Goal: Navigation & Orientation: Find specific page/section

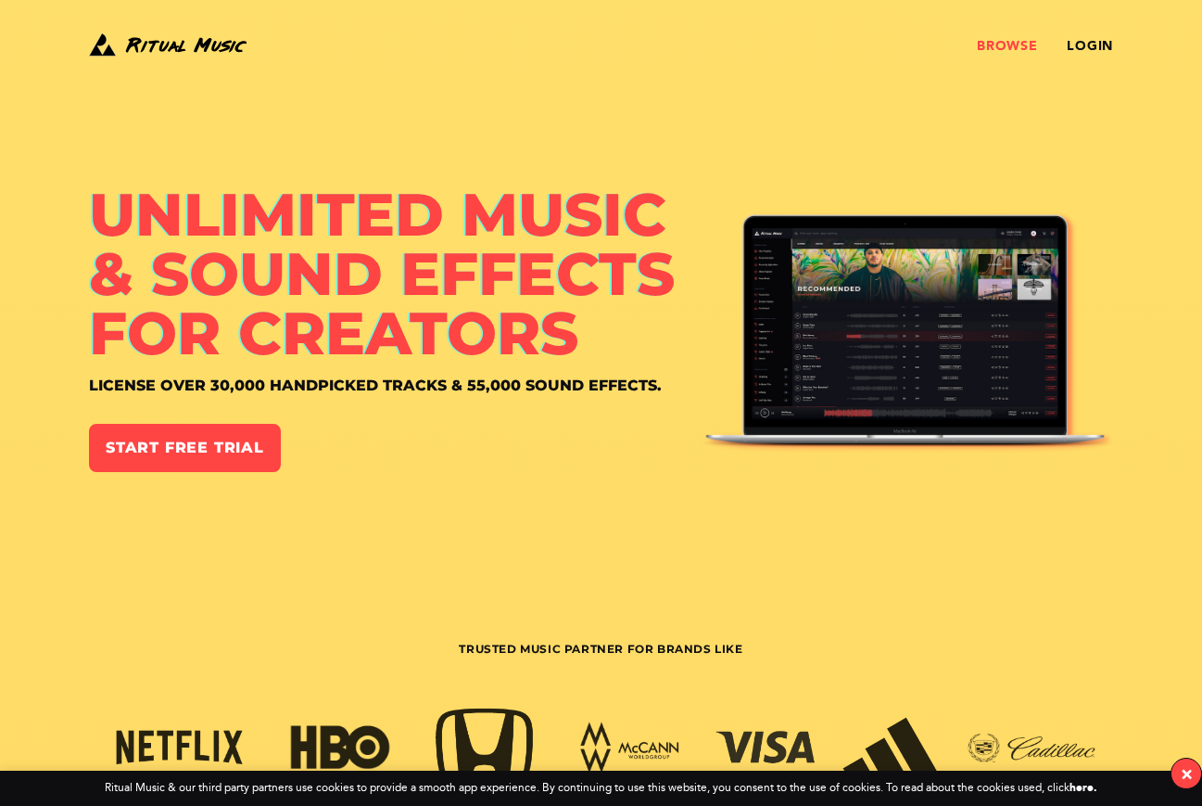
click at [999, 44] on link "Browse" at bounding box center [1007, 46] width 60 height 15
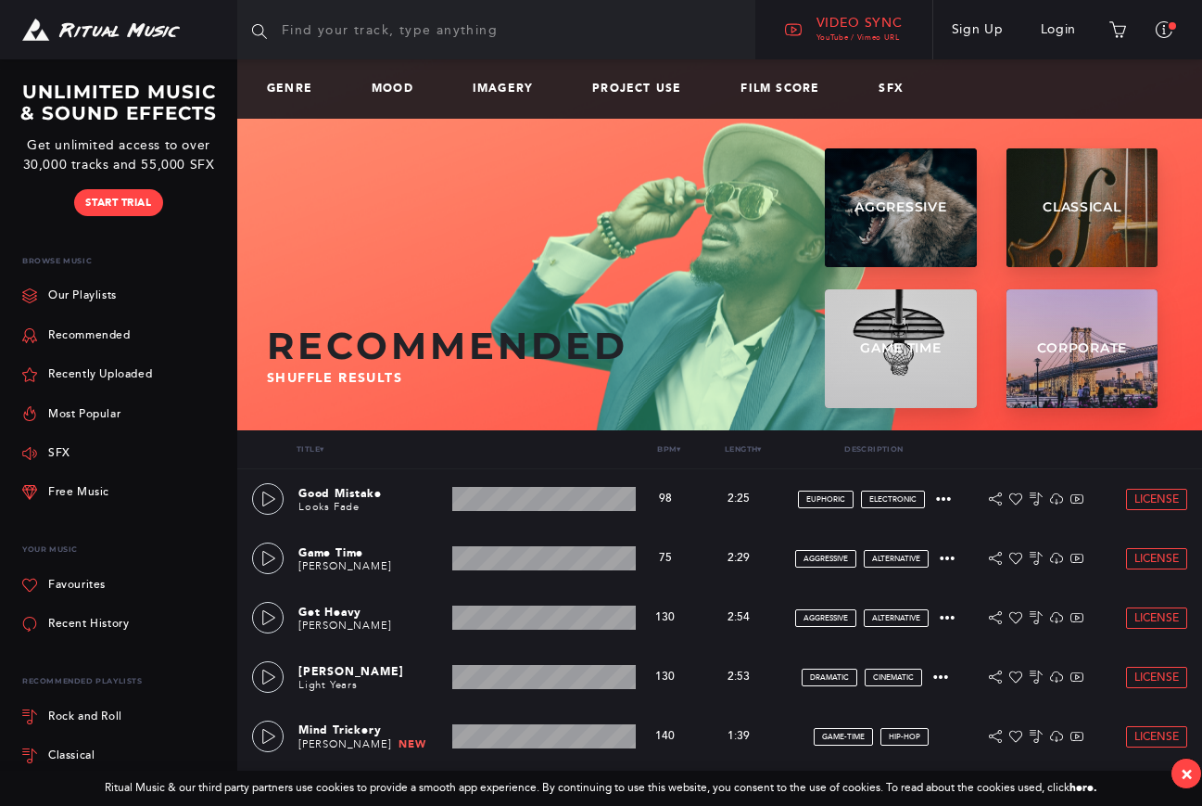
click at [836, 25] on span "Video Sync" at bounding box center [860, 23] width 86 height 16
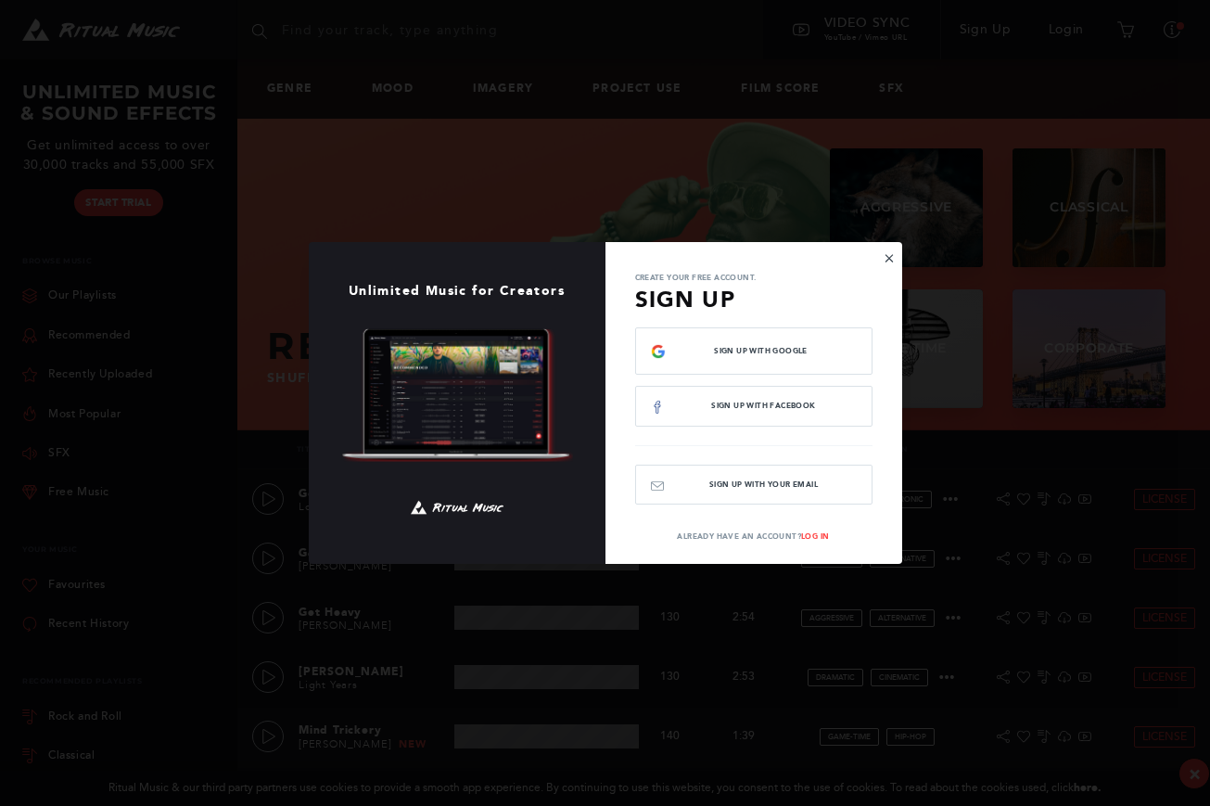
click at [883, 256] on button "×" at bounding box center [888, 257] width 11 height 17
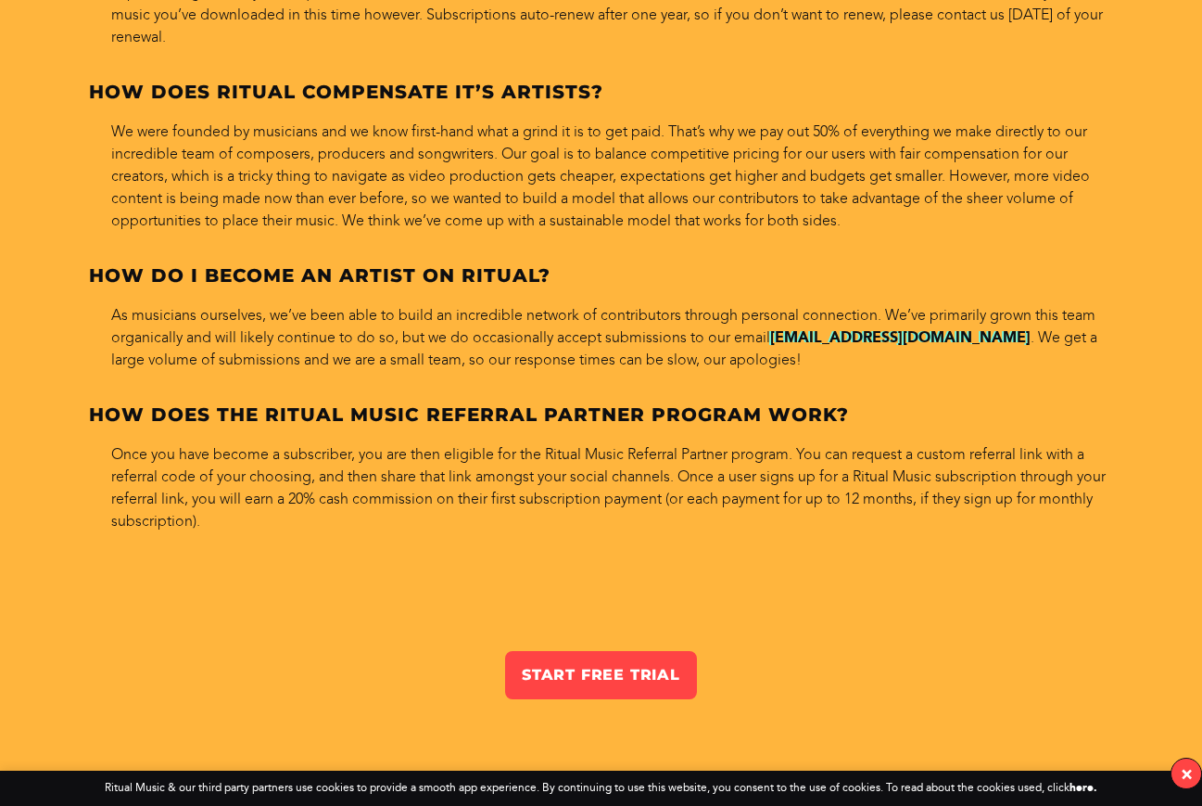
scroll to position [9034, 0]
